Goal: Communication & Community: Answer question/provide support

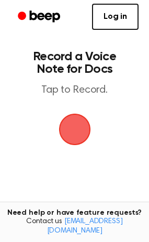
click at [74, 122] on span "button" at bounding box center [74, 129] width 29 height 29
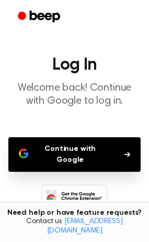
scroll to position [79, 0]
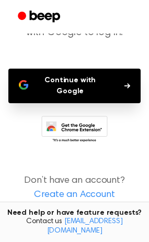
click at [84, 83] on button "Continue with Google" at bounding box center [74, 86] width 132 height 35
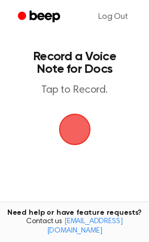
click at [86, 121] on span "button" at bounding box center [75, 130] width 32 height 32
click at [86, 121] on span "button" at bounding box center [74, 129] width 29 height 29
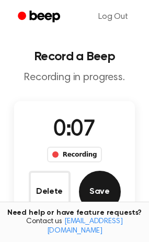
click at [99, 199] on button "Save" at bounding box center [100, 192] width 42 height 42
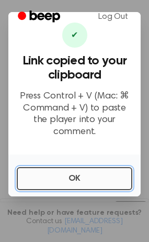
click at [100, 168] on button "OK" at bounding box center [75, 178] width 116 height 23
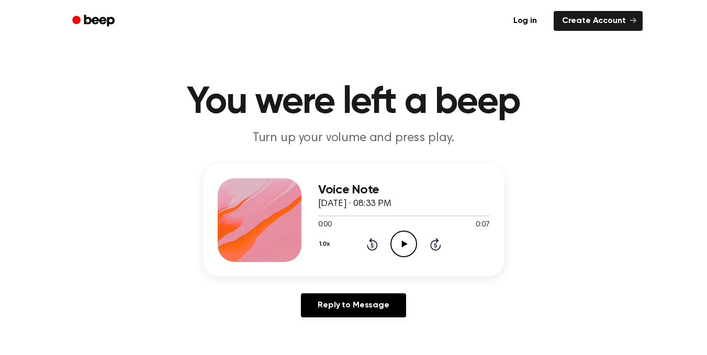
click at [401, 249] on icon "Play Audio" at bounding box center [403, 244] width 27 height 27
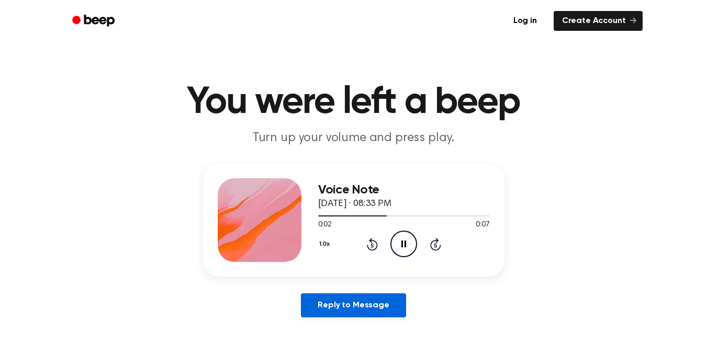
click at [389, 300] on link "Reply to Message" at bounding box center [353, 306] width 105 height 24
